Goal: Task Accomplishment & Management: Manage account settings

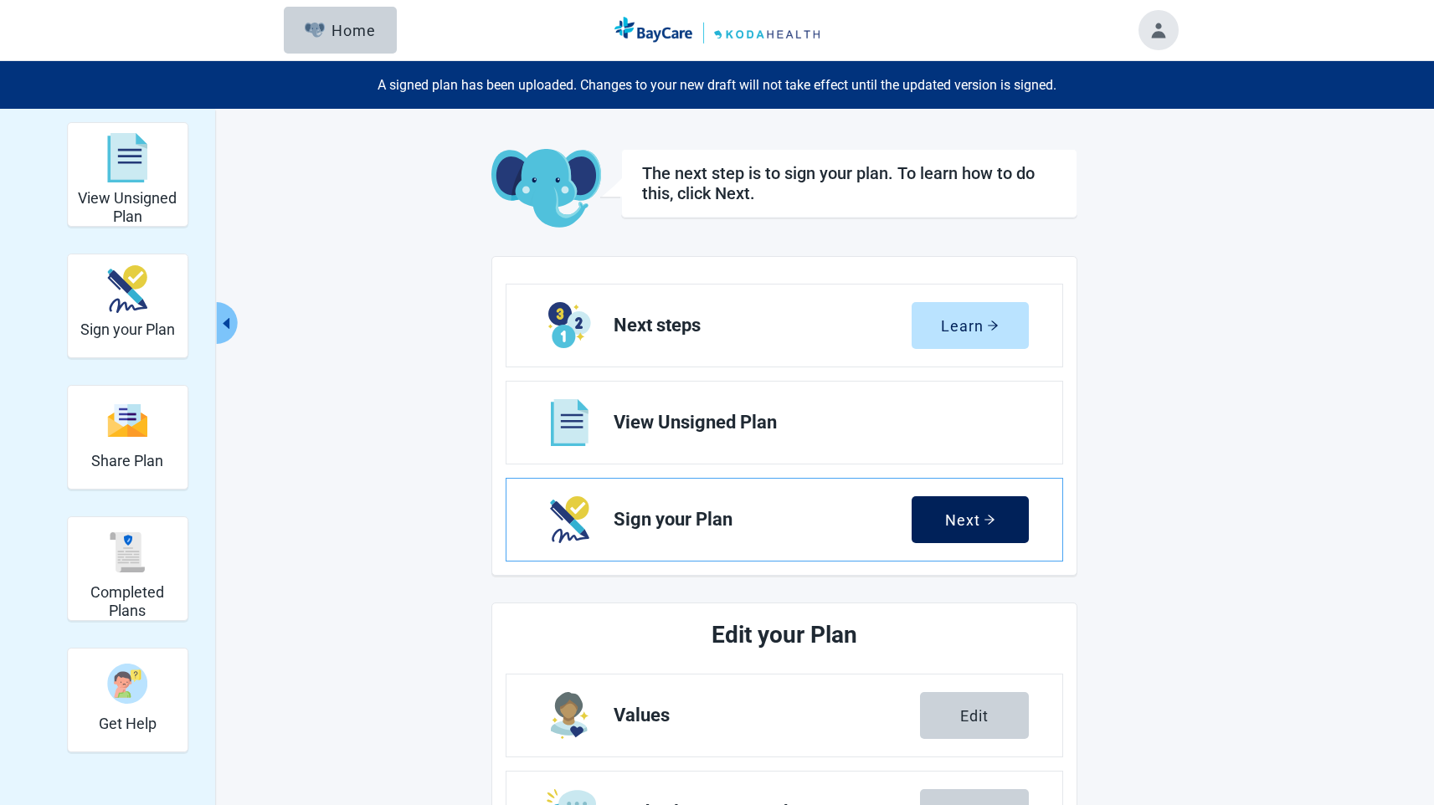
click at [971, 532] on button "Next" at bounding box center [970, 519] width 117 height 47
click at [1143, 22] on button "Toggle account menu" at bounding box center [1158, 30] width 40 height 40
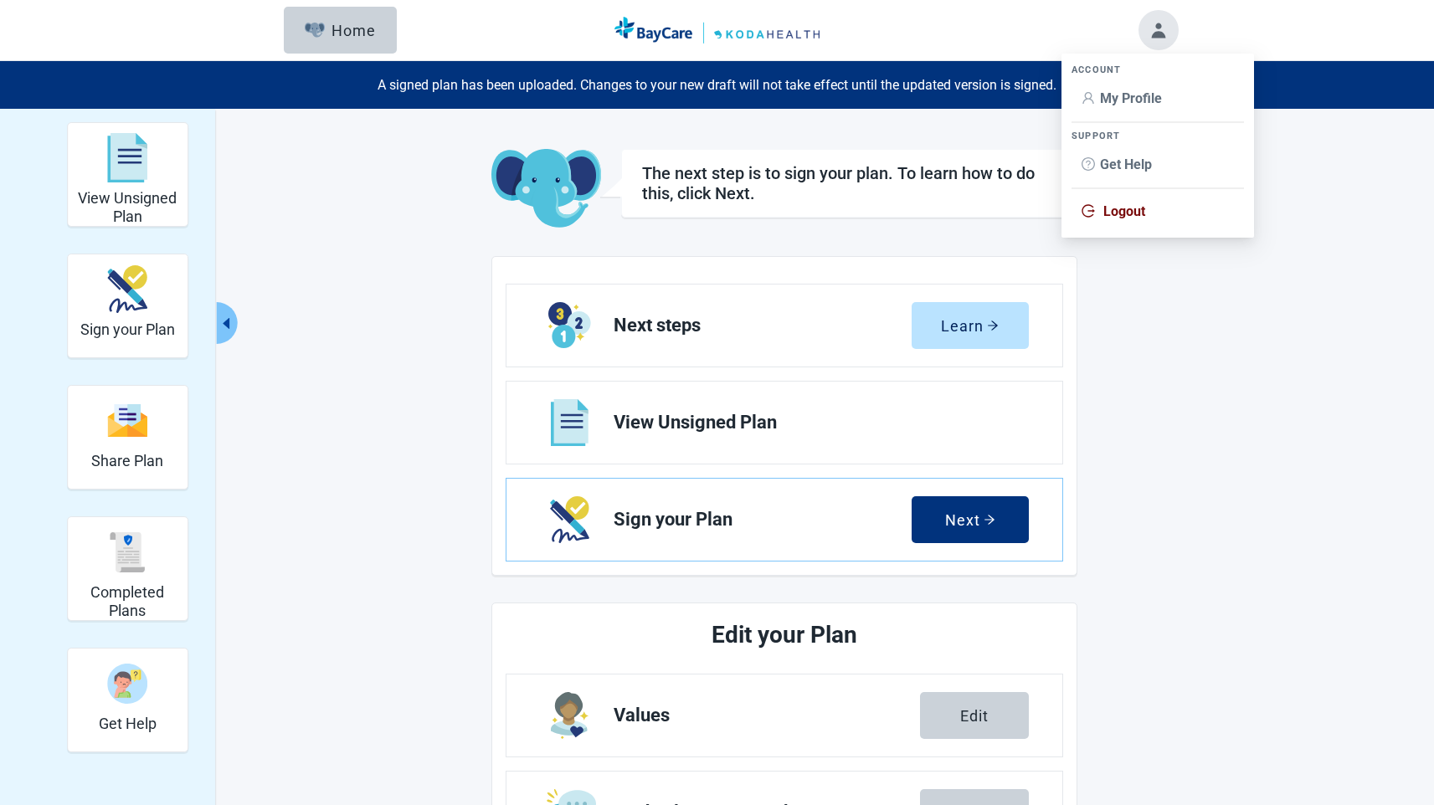
click at [1087, 208] on icon "logout" at bounding box center [1088, 210] width 13 height 13
